Goal: Information Seeking & Learning: Learn about a topic

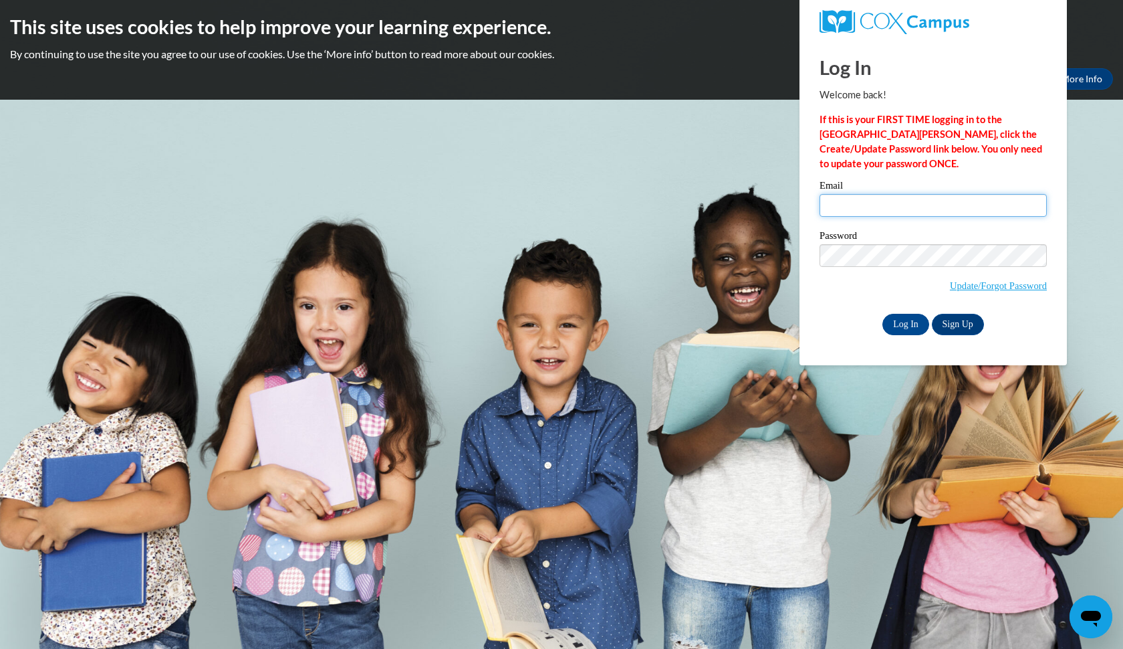
type input "[EMAIL_ADDRESS][DOMAIN_NAME]"
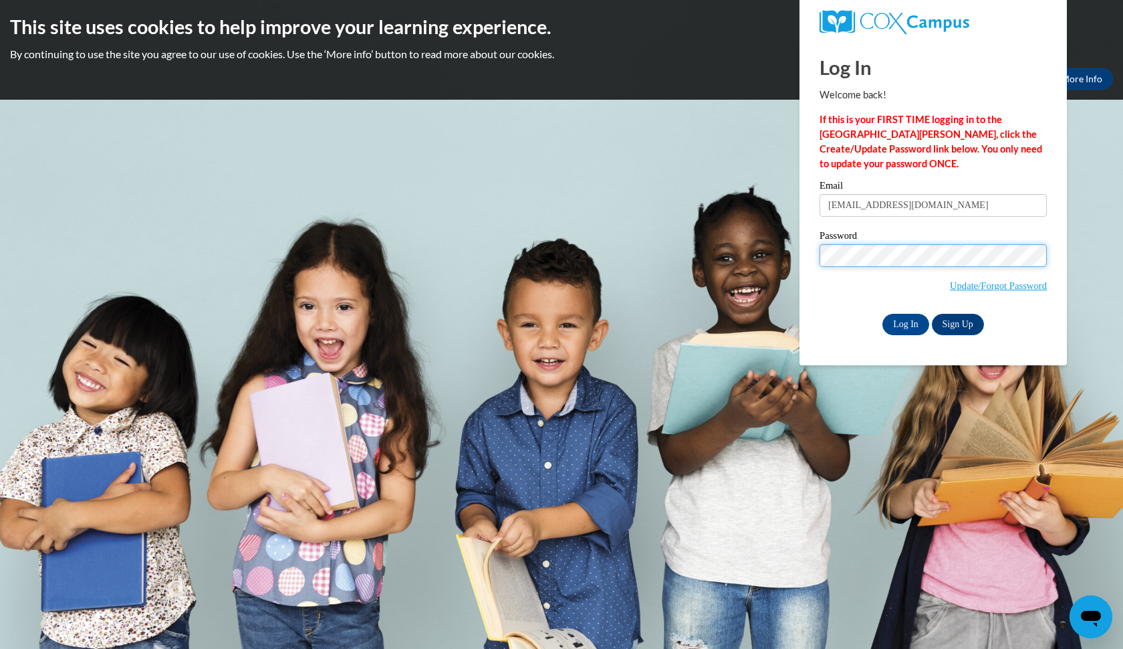
click at [905, 322] on input "Log In" at bounding box center [906, 324] width 47 height 21
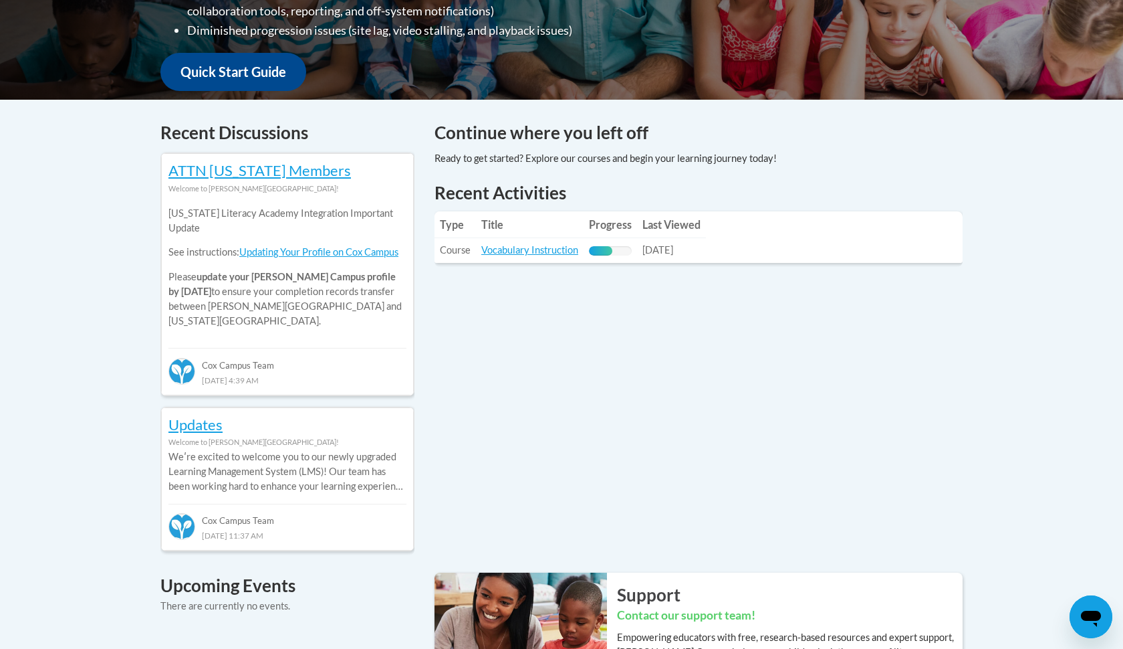
scroll to position [472, 0]
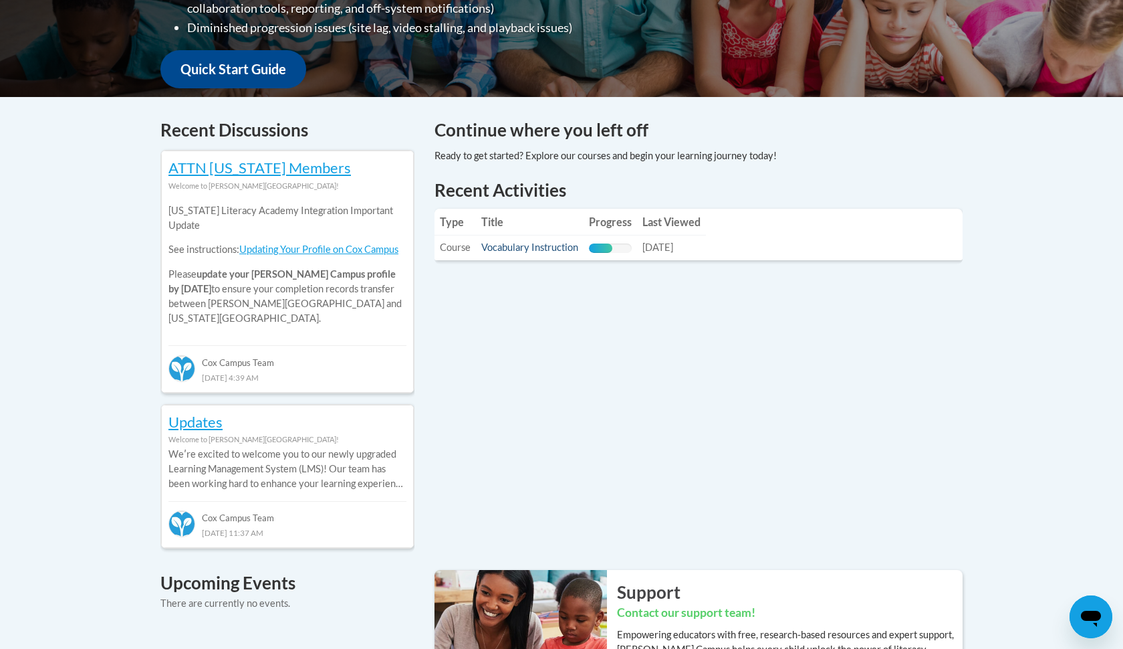
click at [539, 249] on link "Vocabulary Instruction" at bounding box center [529, 246] width 97 height 11
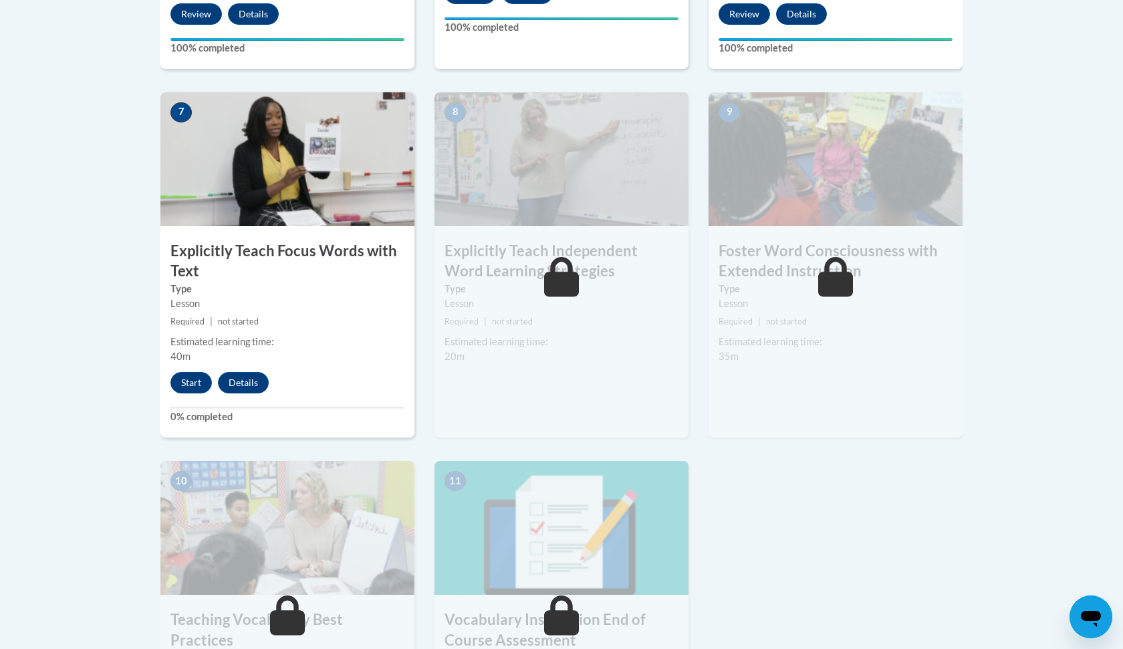
scroll to position [1084, 0]
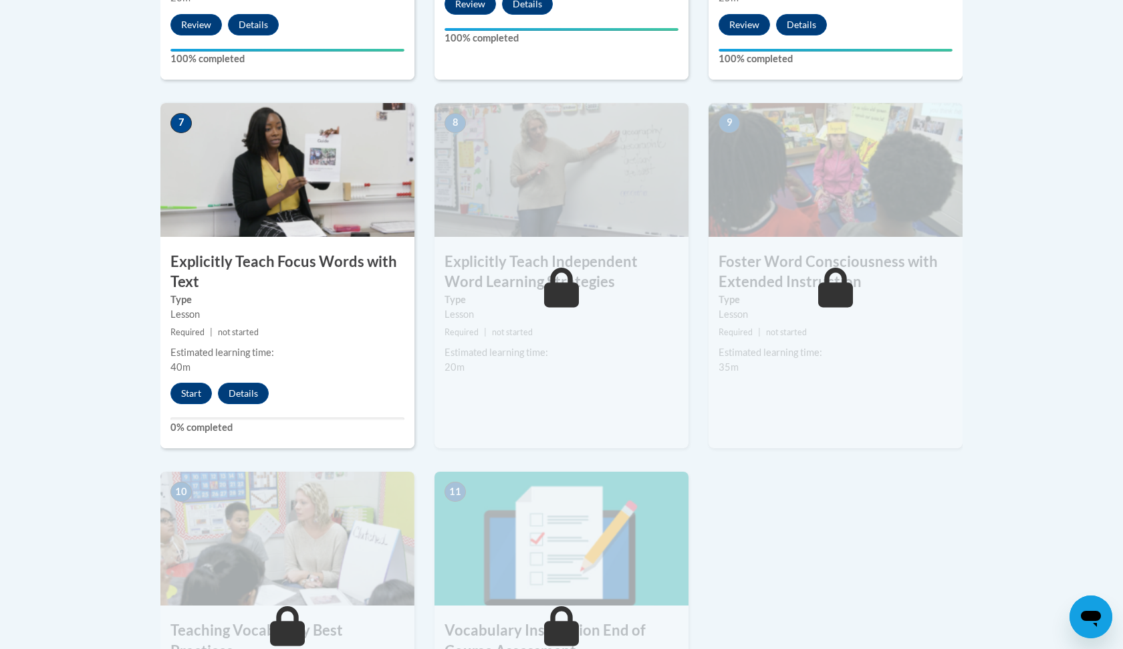
click at [281, 156] on img at bounding box center [287, 170] width 254 height 134
click at [197, 382] on button "Start" at bounding box center [190, 392] width 41 height 21
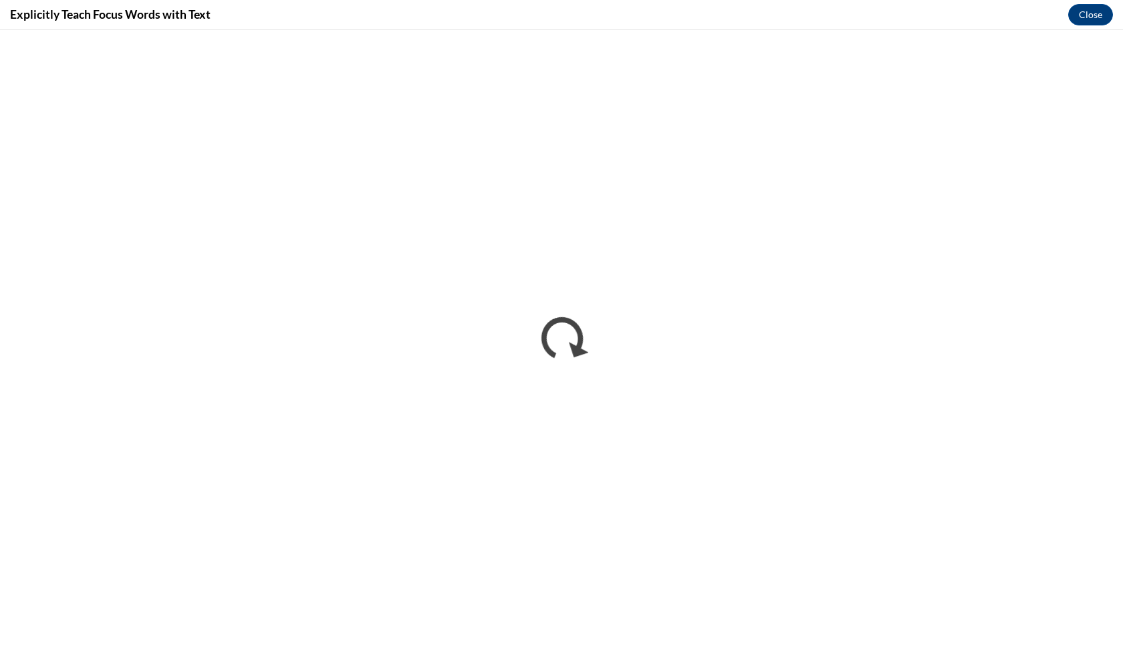
scroll to position [0, 0]
